Goal: Task Accomplishment & Management: Complete application form

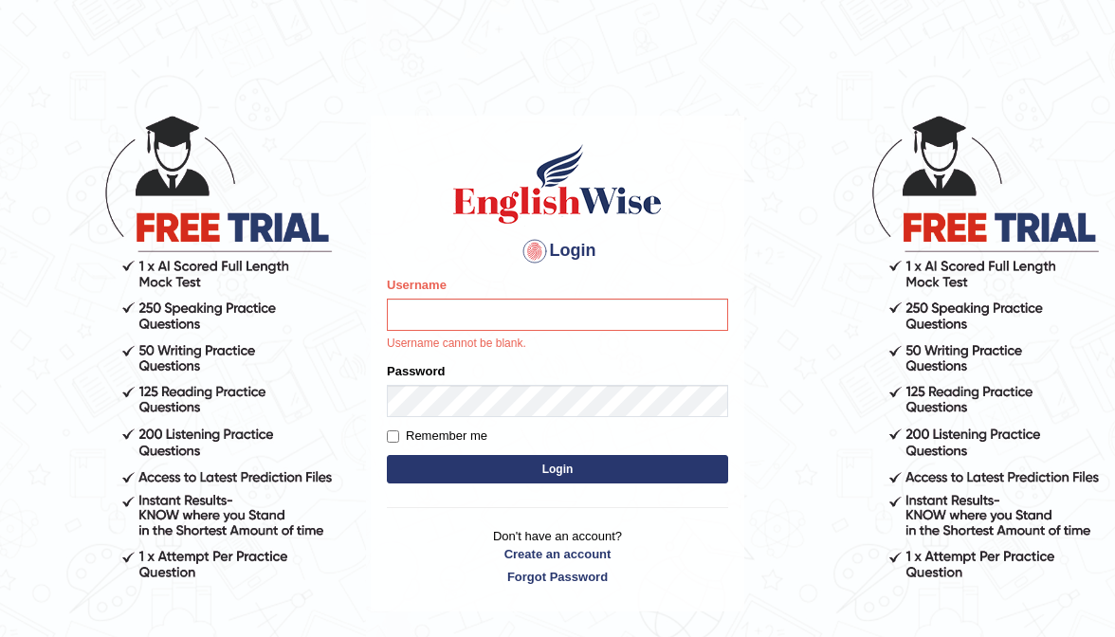
click at [106, 2] on html "Login Please fix the following errors: Username Username cannot be blank. Passw…" at bounding box center [557, 318] width 1115 height 637
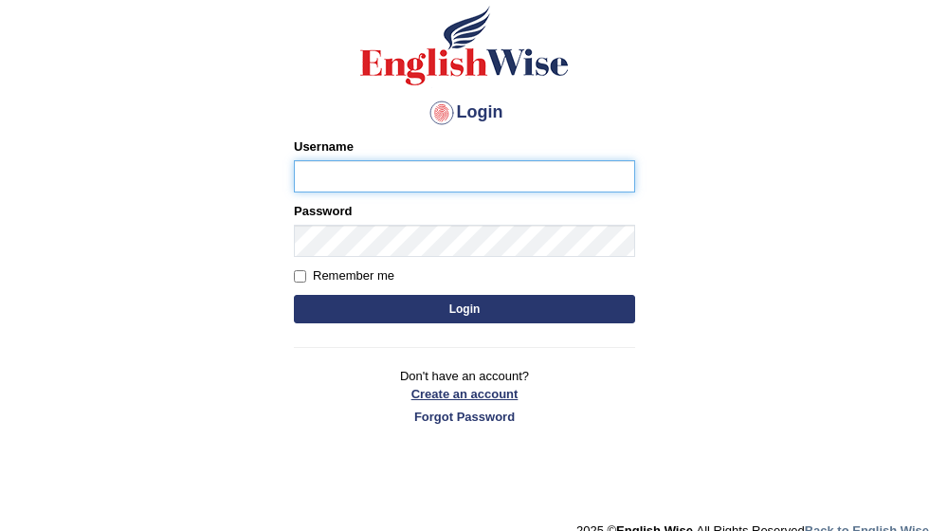
scroll to position [133, 0]
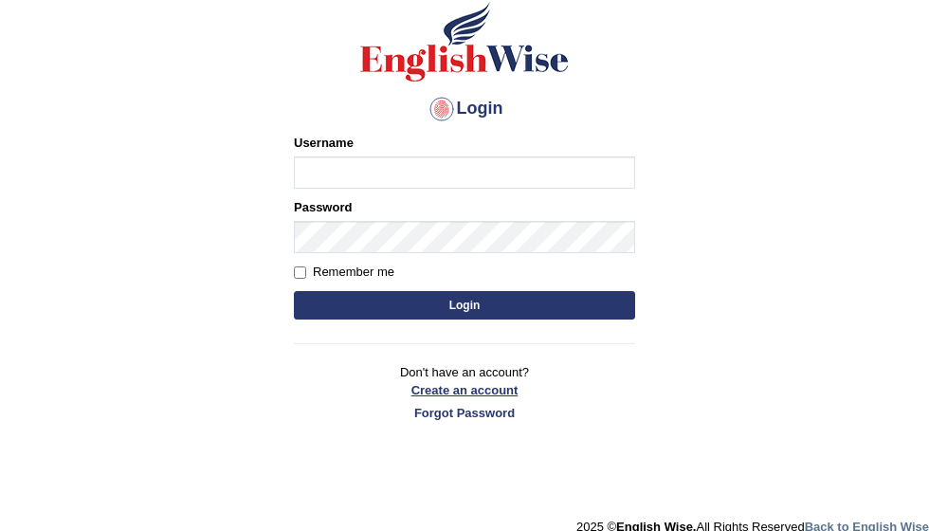
click at [494, 392] on link "Create an account" at bounding box center [464, 390] width 341 height 18
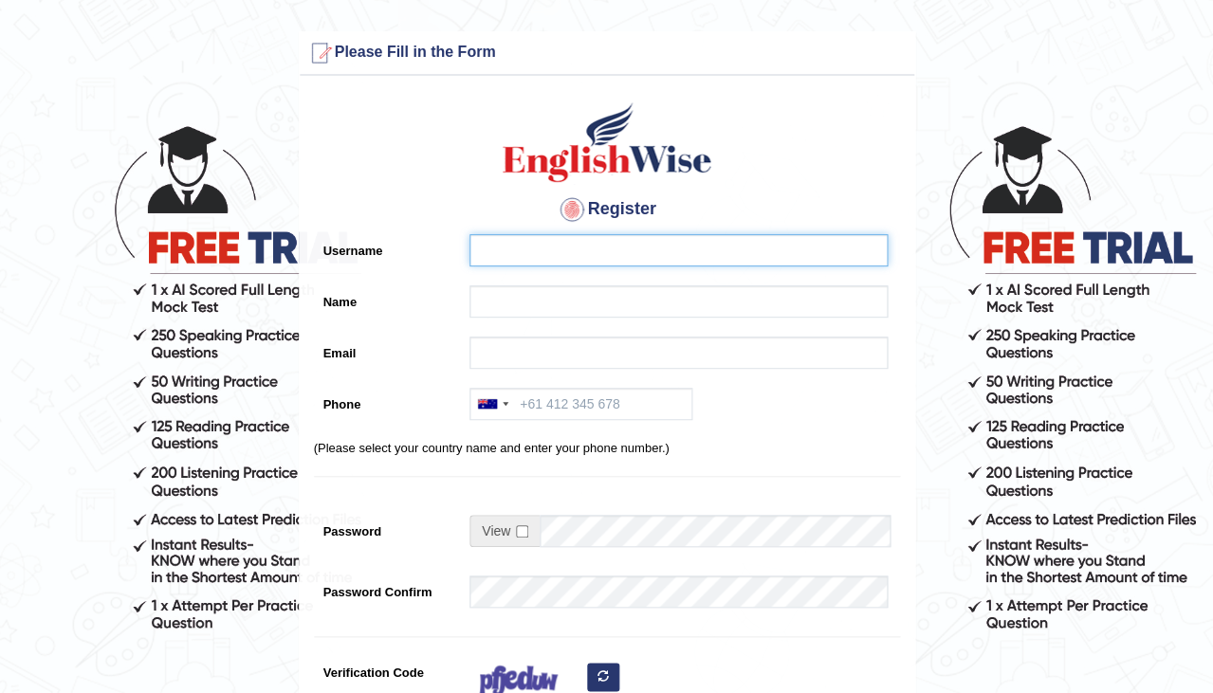
click at [512, 240] on input "Username" at bounding box center [678, 250] width 418 height 32
type input "0466232600"
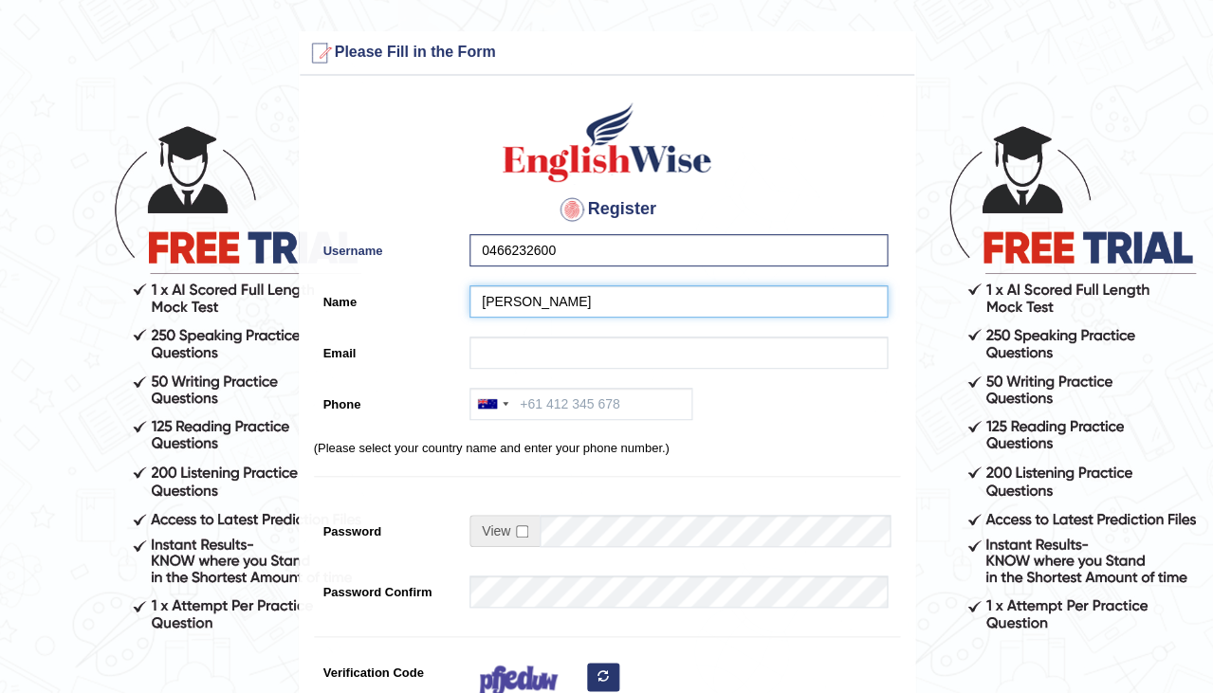
type input "[PERSON_NAME]"
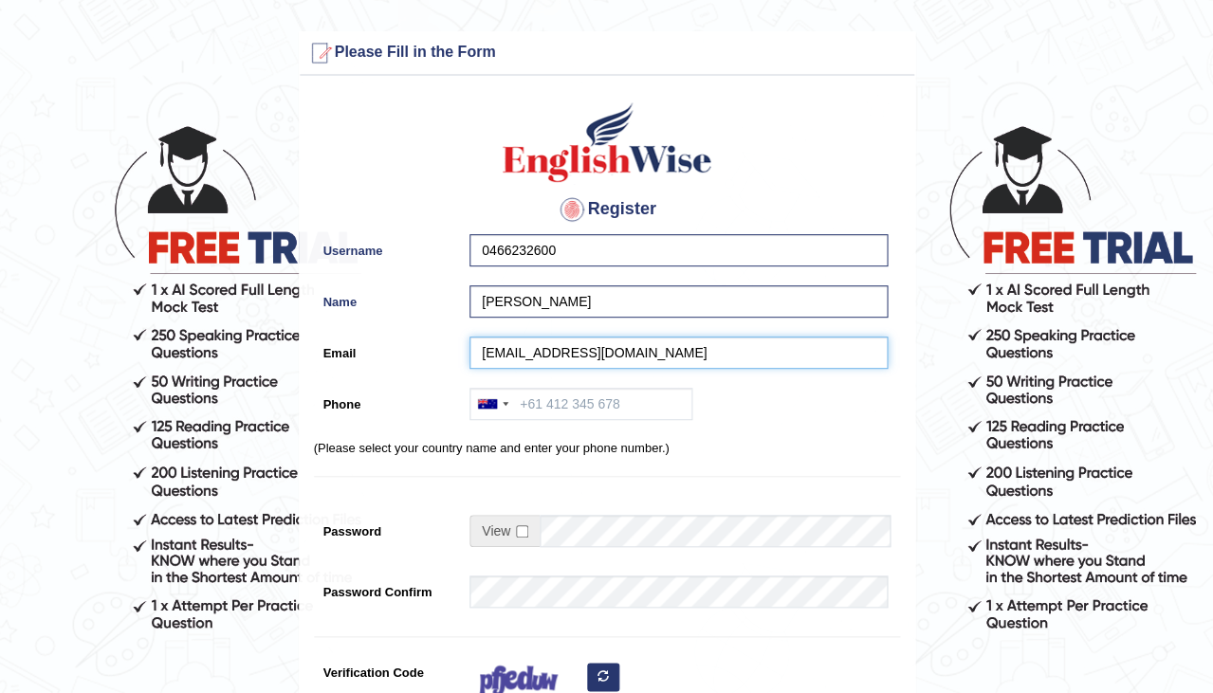
type input "sthbibek68@gmail.com"
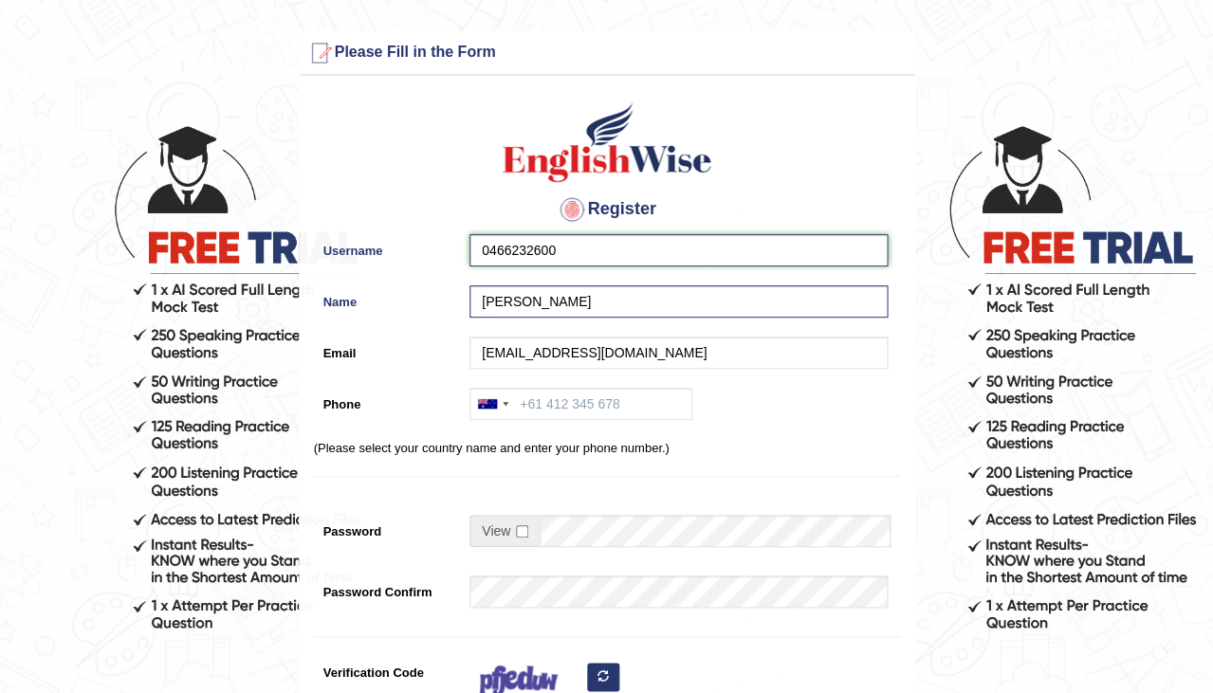
click at [603, 238] on input "0466232600" at bounding box center [678, 250] width 418 height 32
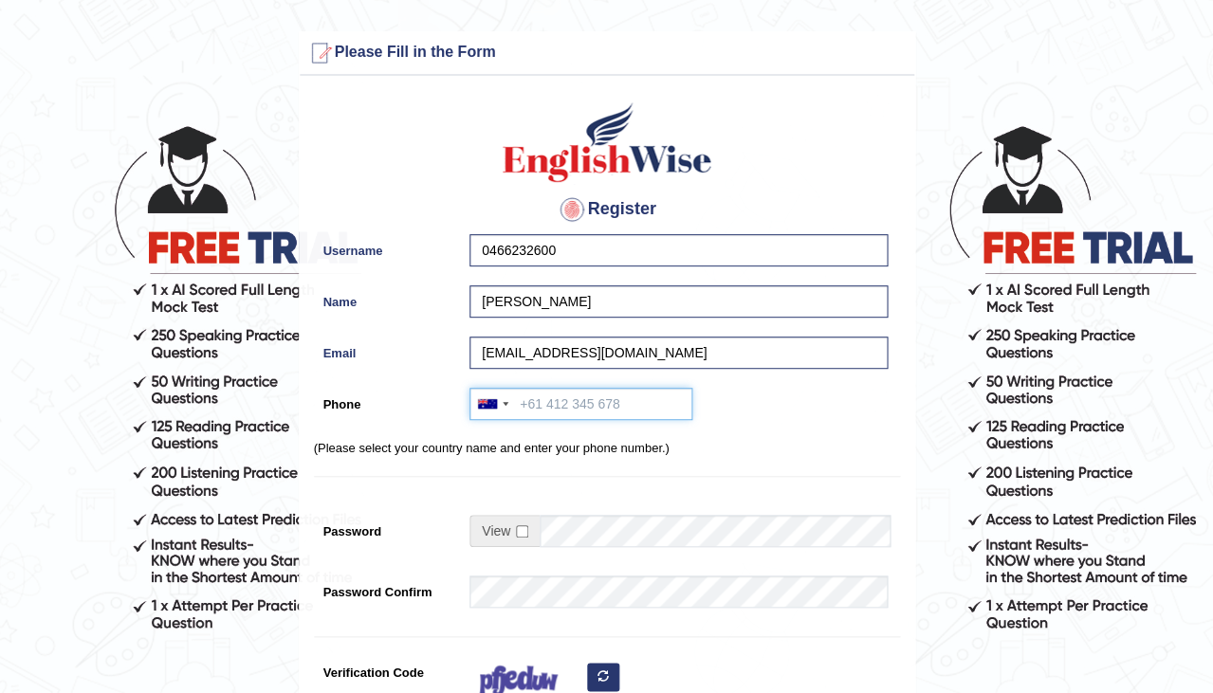
paste input "0466232600"
type input "0466232600"
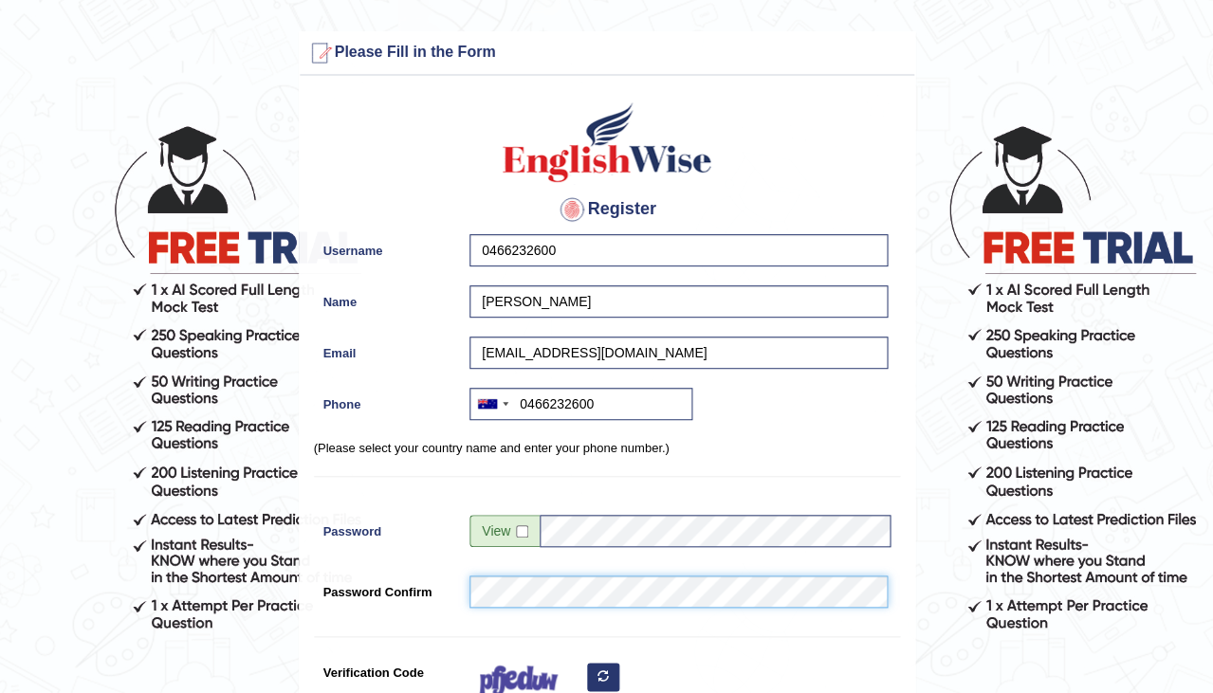
scroll to position [204, 0]
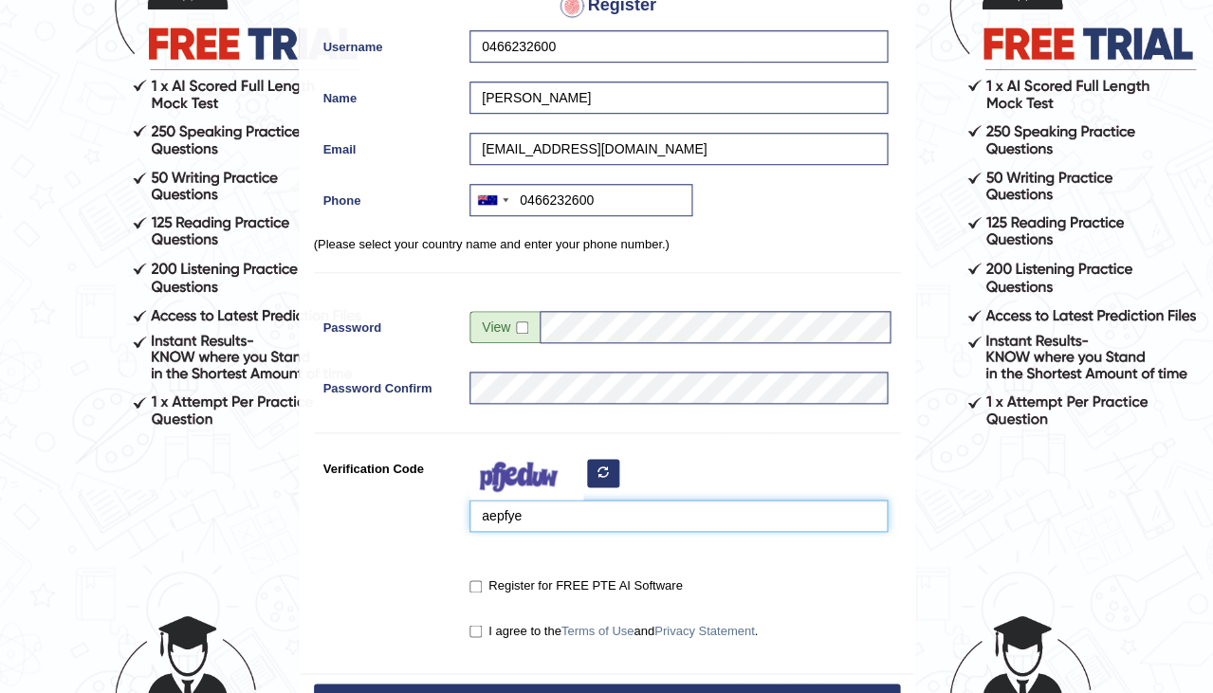
type input "aepfye"
click at [473, 584] on input "Register for FREE PTE AI Software" at bounding box center [475, 586] width 12 height 12
checkbox input "true"
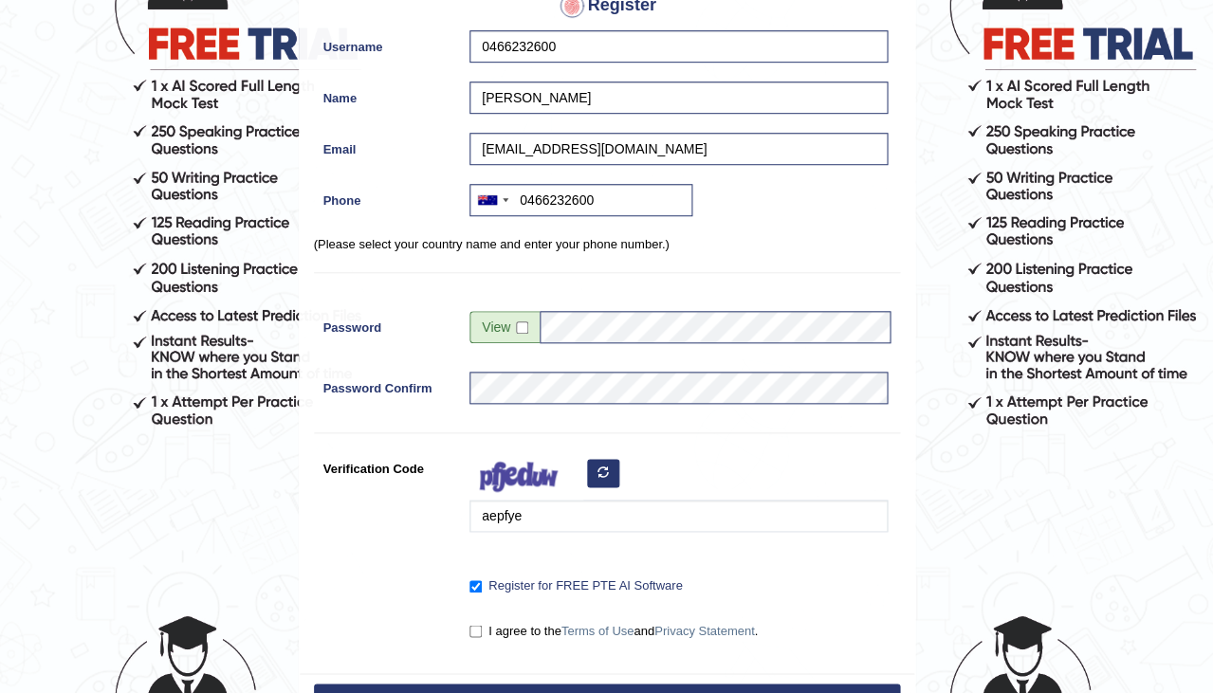
click at [477, 625] on input "I agree to the Terms of Use and Privacy Statement ." at bounding box center [475, 631] width 12 height 12
checkbox input "true"
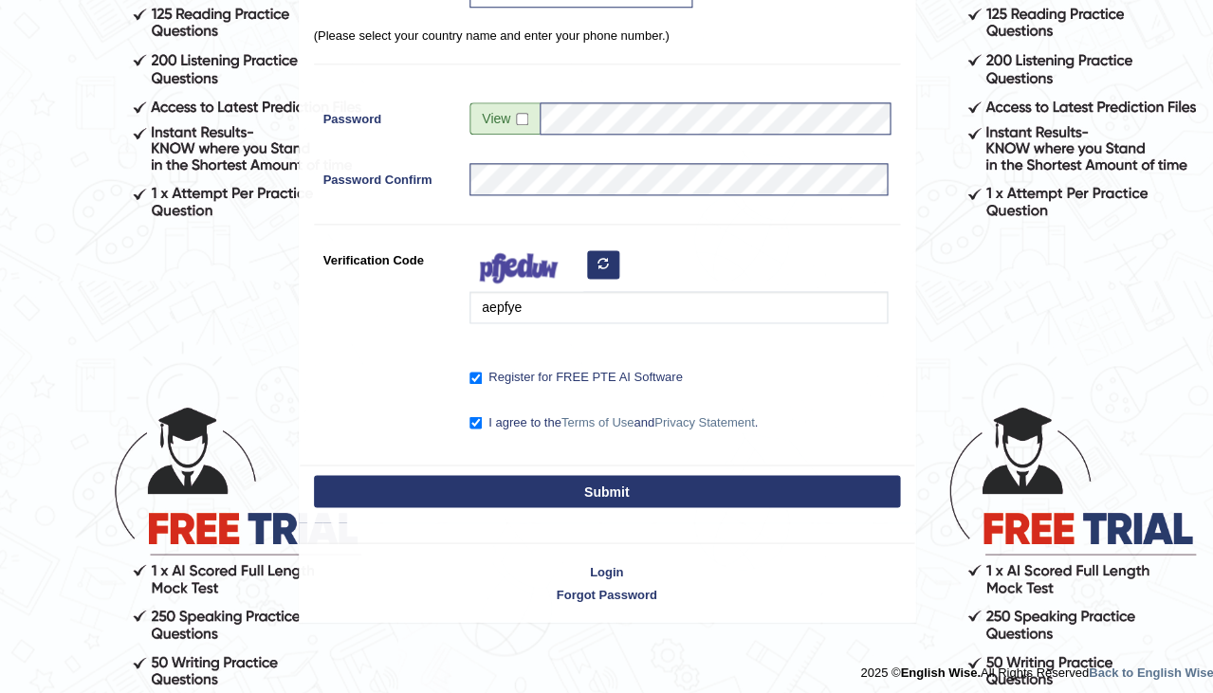
scroll to position [412, 0]
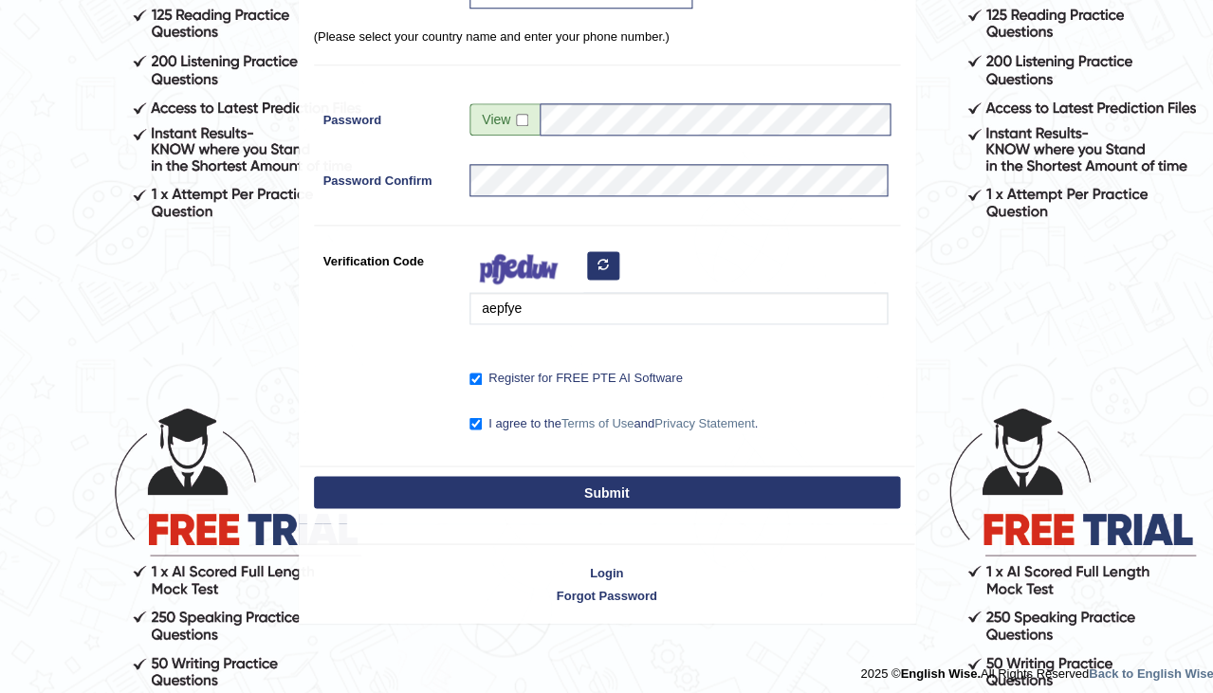
click at [513, 491] on button "Submit" at bounding box center [607, 492] width 586 height 32
type input "+61466232600"
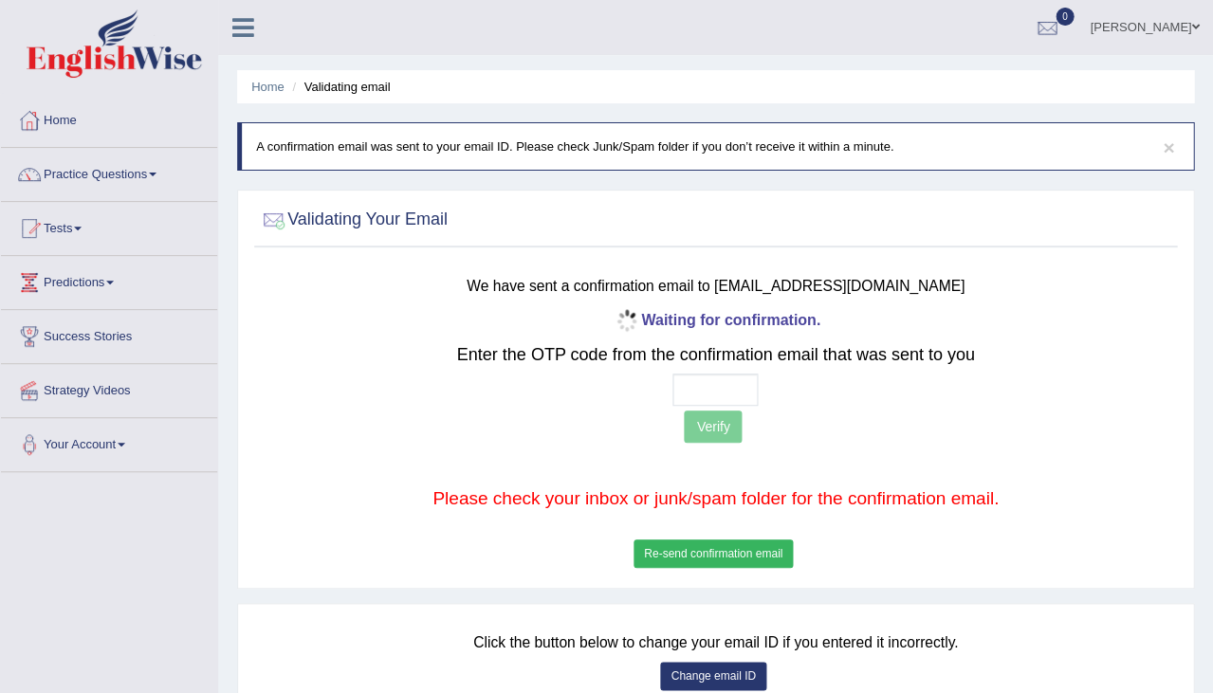
click at [690, 385] on input "text" at bounding box center [714, 390] width 85 height 32
type input "3 1 8 6"
click at [706, 418] on button "Verify" at bounding box center [713, 427] width 58 height 32
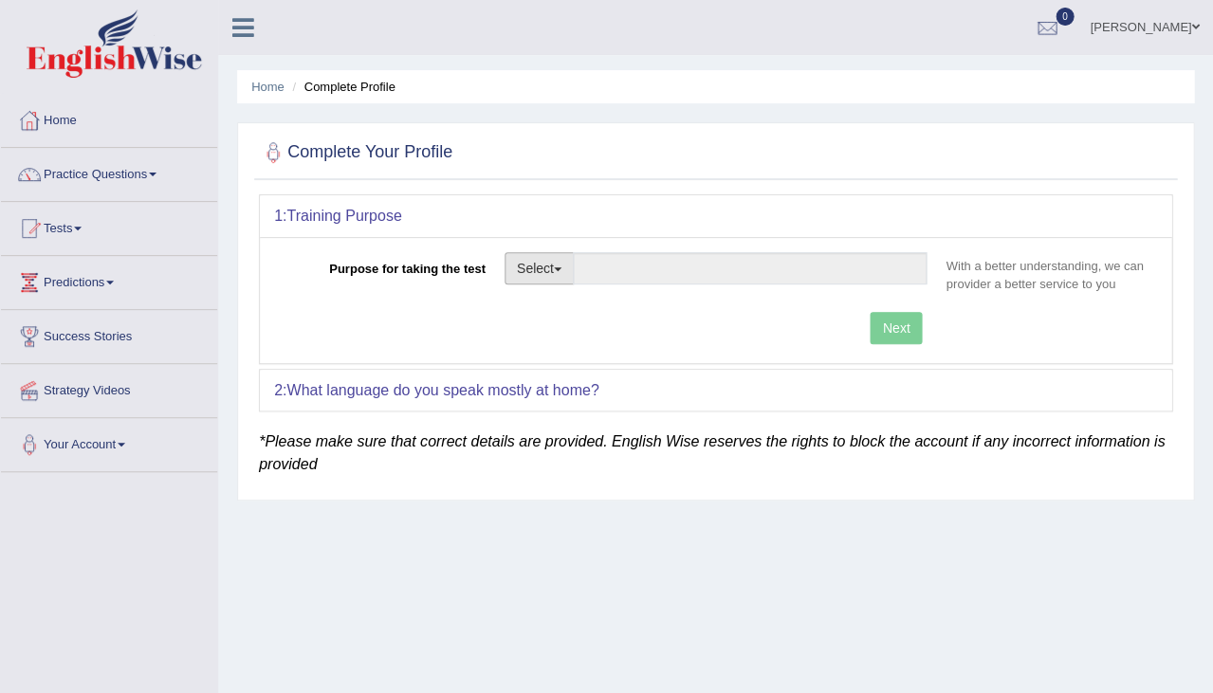
click at [532, 266] on button "Select" at bounding box center [539, 268] width 69 height 32
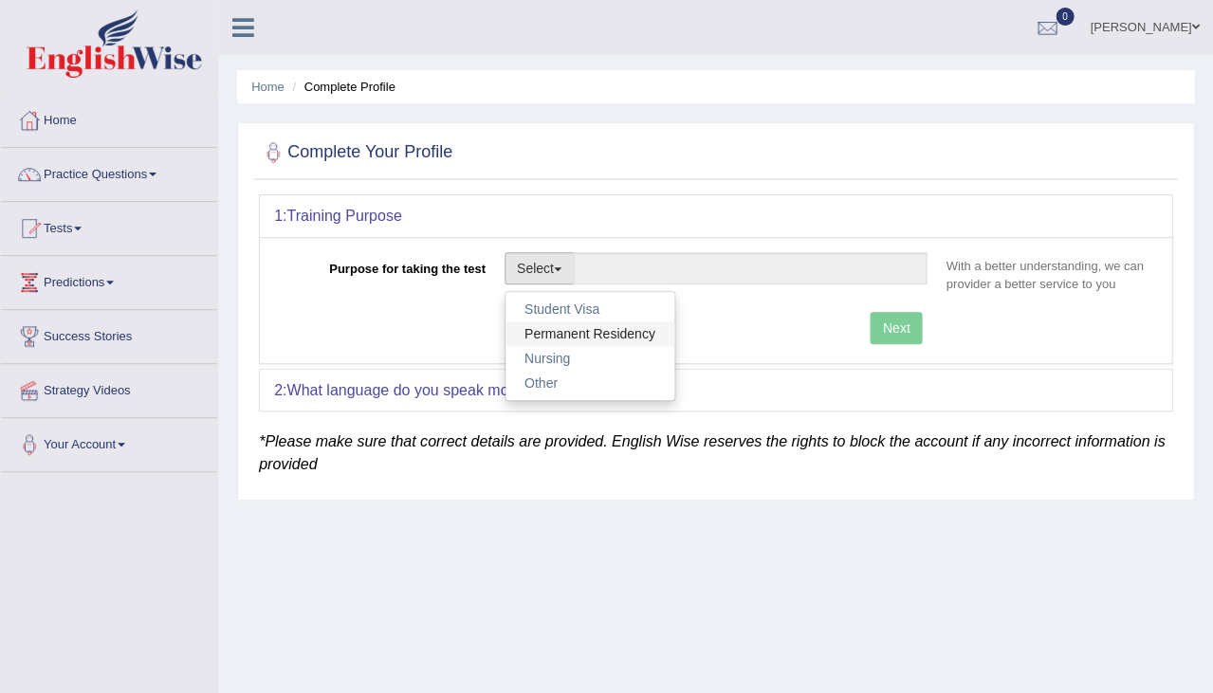
click at [569, 325] on link "Permanent Residency" at bounding box center [589, 334] width 169 height 25
type input "Permanent Residency"
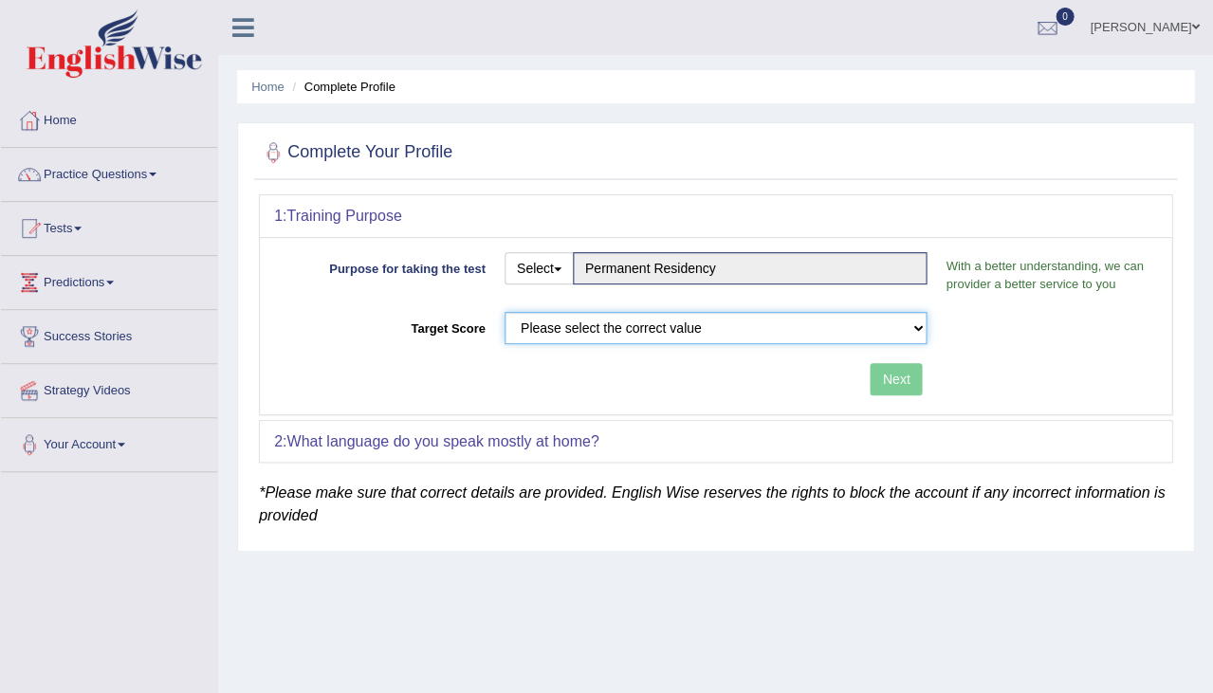
select select "65"
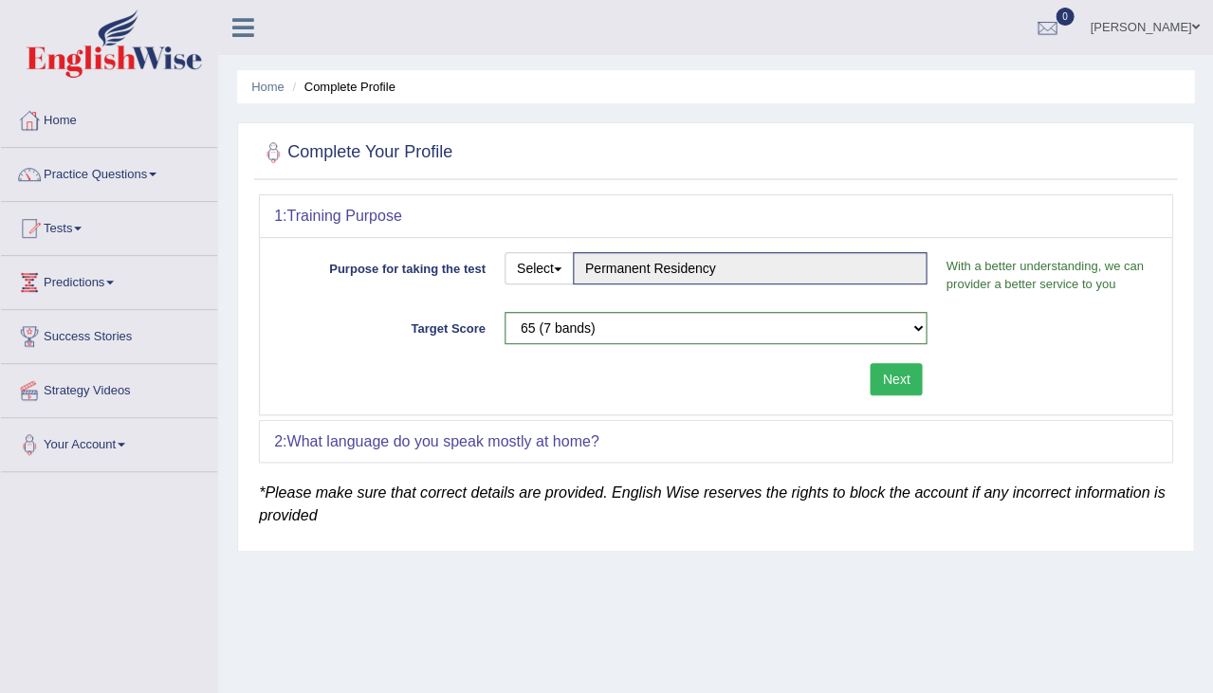
click at [900, 368] on button "Next" at bounding box center [896, 379] width 52 height 32
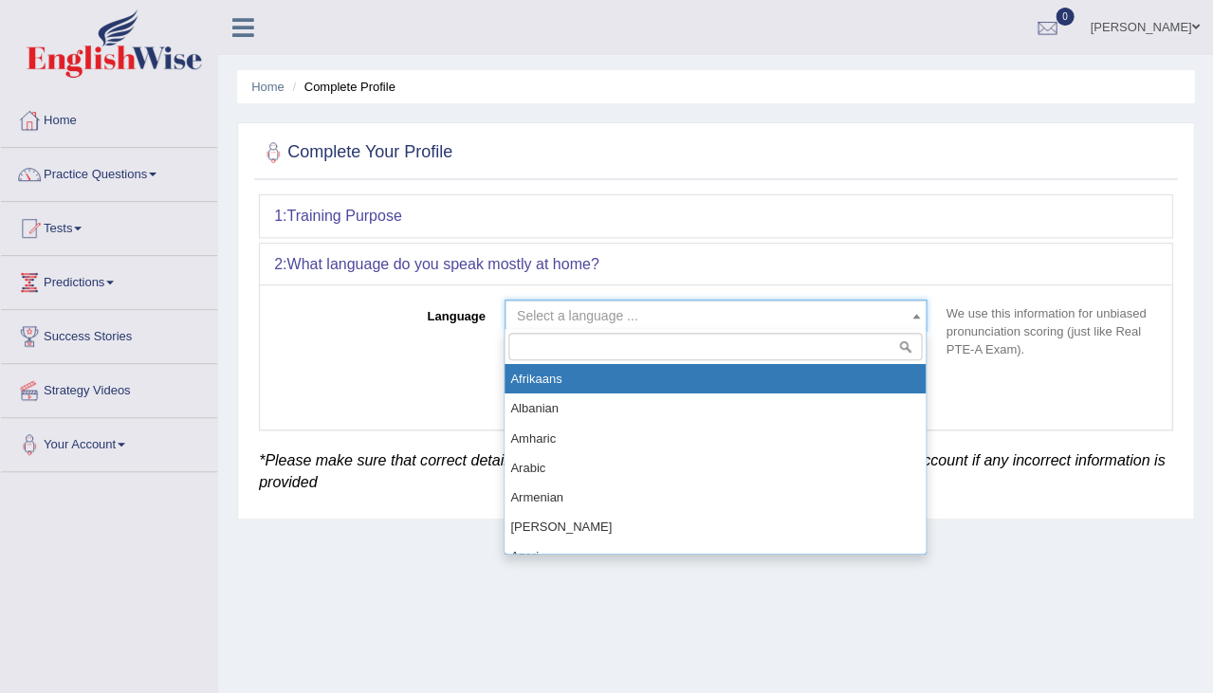
click at [531, 300] on span "Select a language ..." at bounding box center [716, 316] width 423 height 32
click at [531, 308] on span "Select a language ..." at bounding box center [577, 315] width 121 height 15
type input "nep"
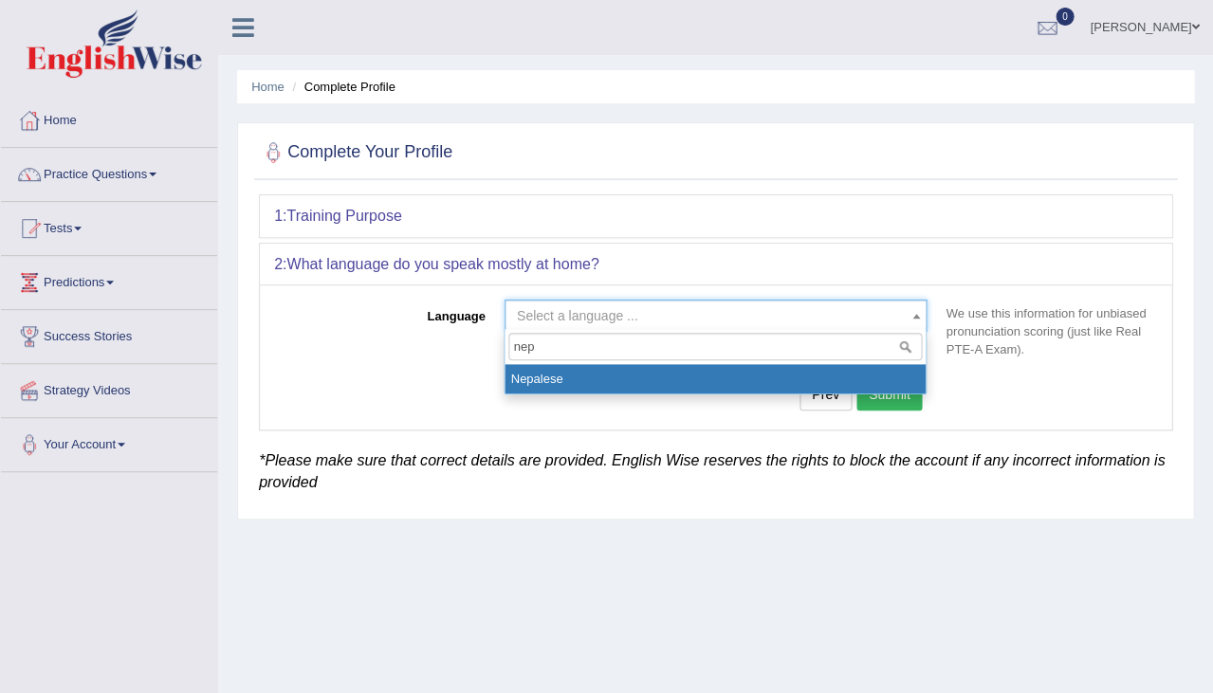
select select "Nepalese"
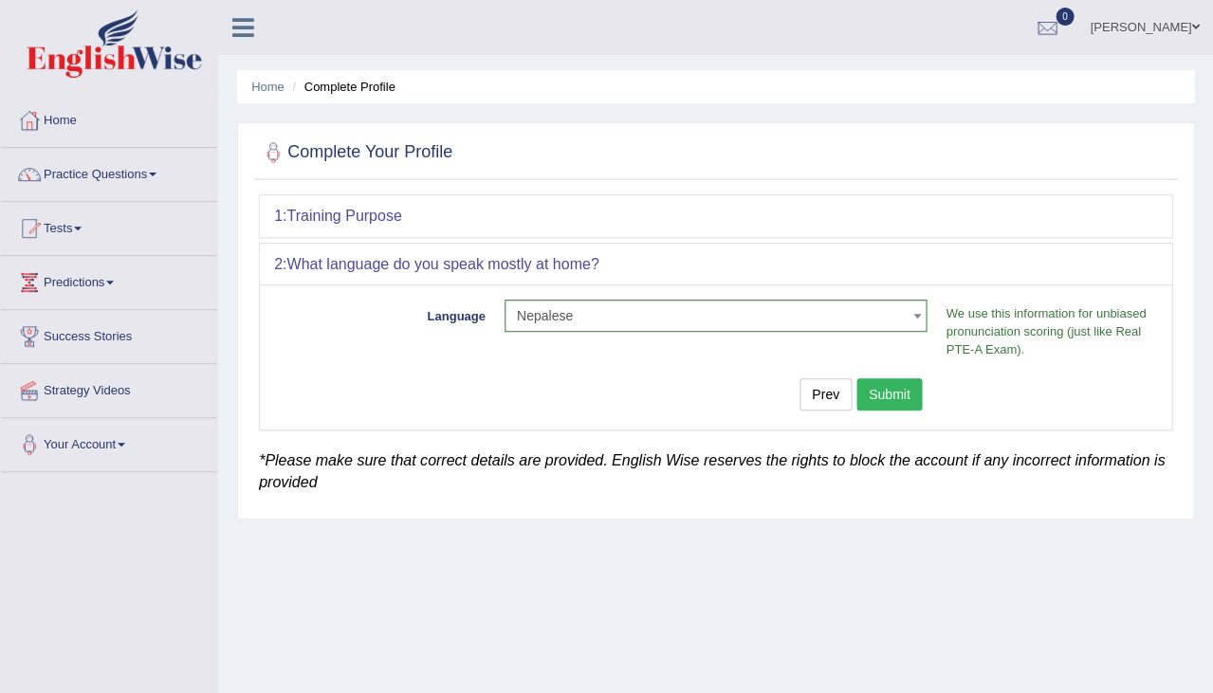
click at [895, 379] on button "Submit" at bounding box center [889, 394] width 66 height 32
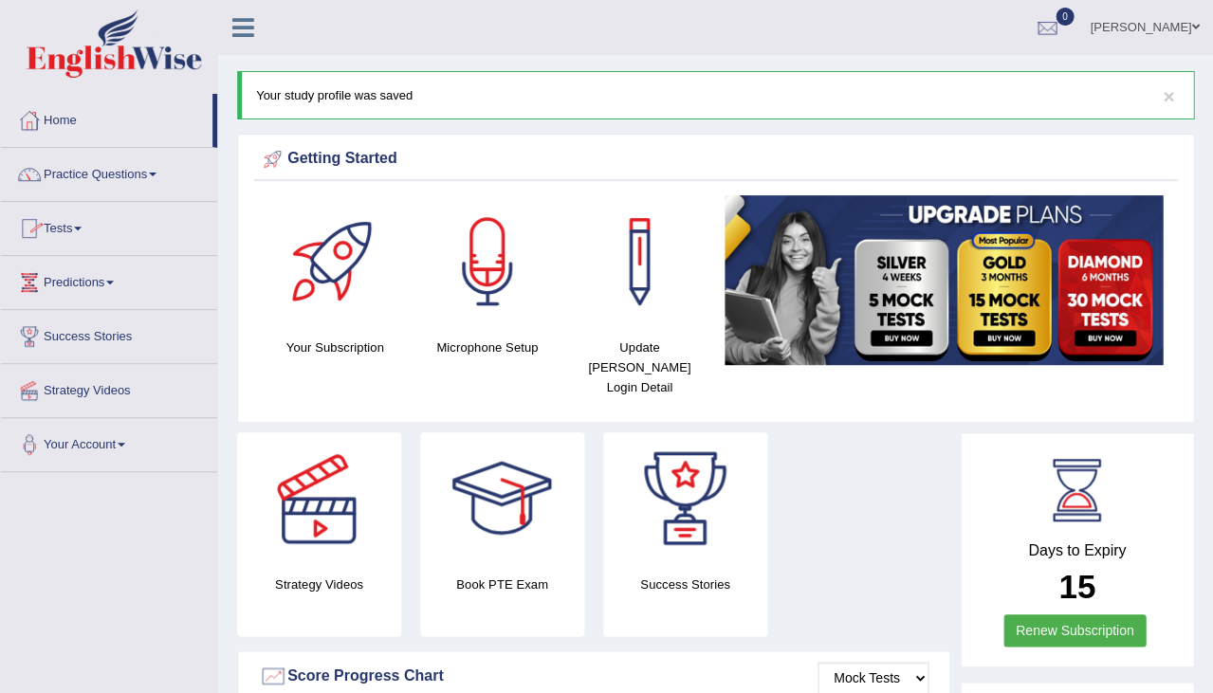
click at [1095, 47] on link "Bibek Shrestha" at bounding box center [1144, 24] width 138 height 49
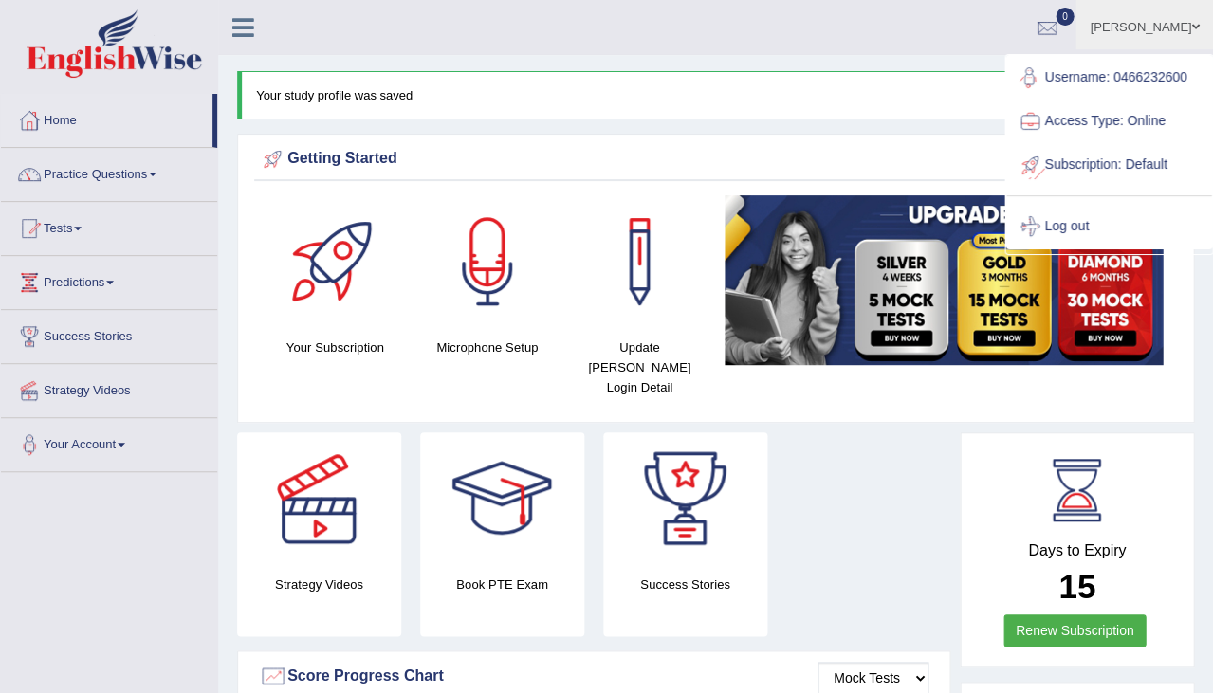
click at [1072, 218] on link "Log out" at bounding box center [1108, 227] width 205 height 44
